Goal: Transaction & Acquisition: Register for event/course

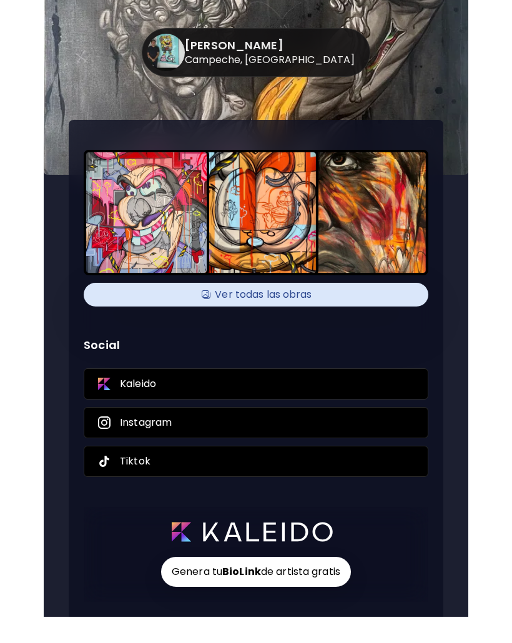
click at [394, 299] on h4 "Ver todas las obras" at bounding box center [256, 294] width 330 height 19
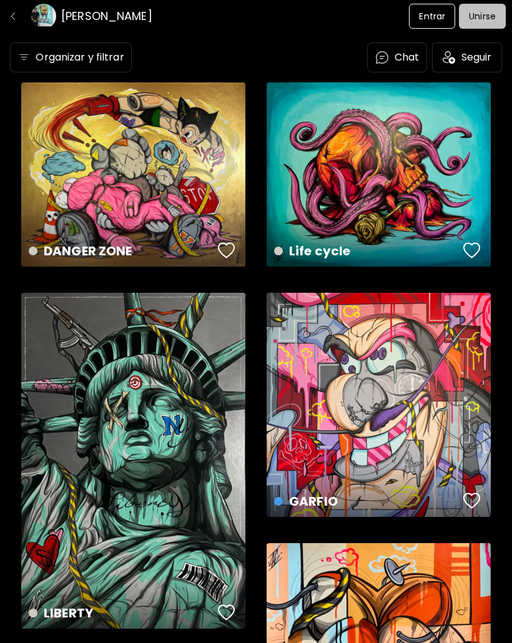
click at [477, 24] on button "Unirse" at bounding box center [482, 16] width 47 height 25
click at [16, 13] on img "button" at bounding box center [13, 16] width 10 height 10
